Goal: Find specific page/section: Find specific page/section

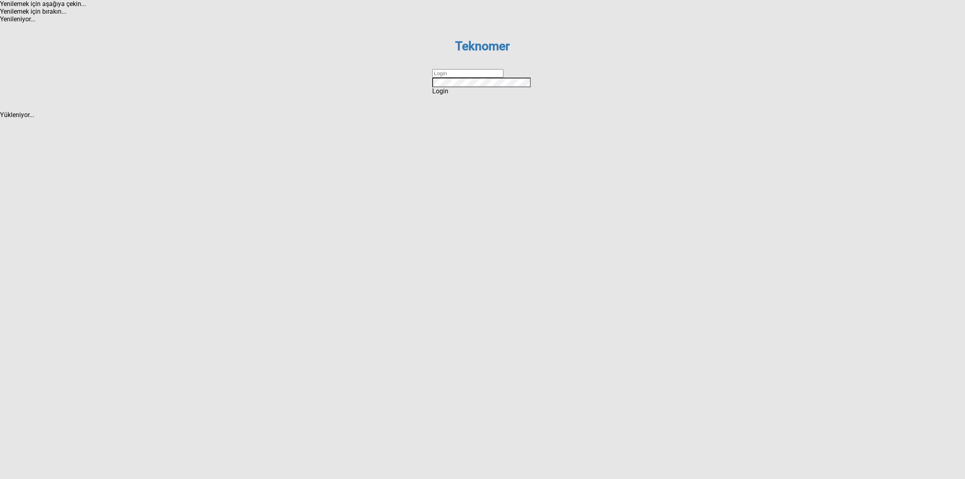
drag, startPoint x: 481, startPoint y: 241, endPoint x: 495, endPoint y: 246, distance: 14.5
click at [481, 78] on input "text" at bounding box center [467, 73] width 71 height 8
type input "DİZEM"
click at [448, 95] on span "Login" at bounding box center [440, 91] width 16 height 8
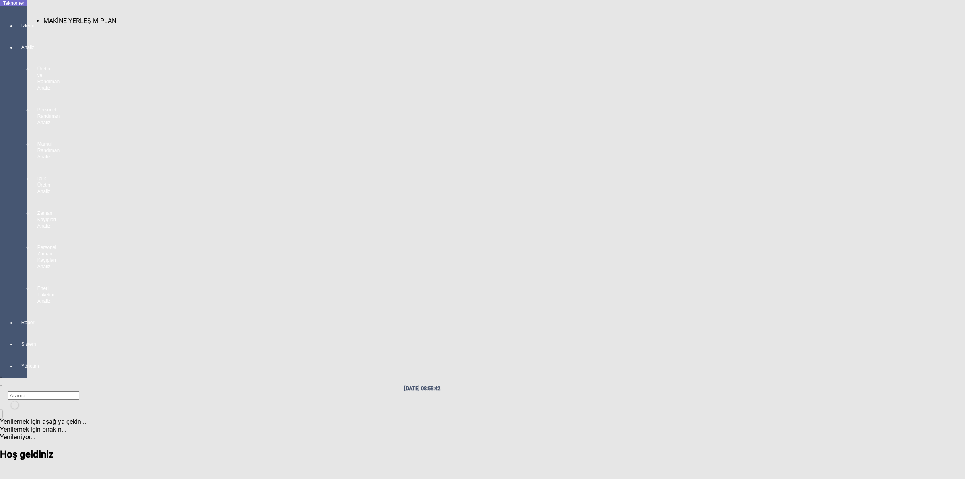
click at [16, 26] on div "İzleme" at bounding box center [21, 22] width 11 height 22
click at [62, 18] on span "MAKİNE YERLEŞİM PLANI" at bounding box center [80, 21] width 74 height 8
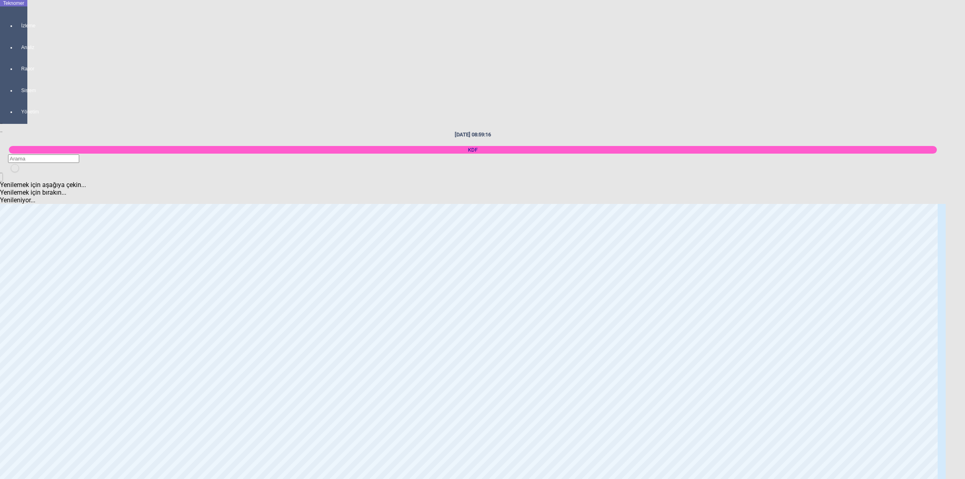
scroll to position [1795, 0]
